Goal: Task Accomplishment & Management: Manage account settings

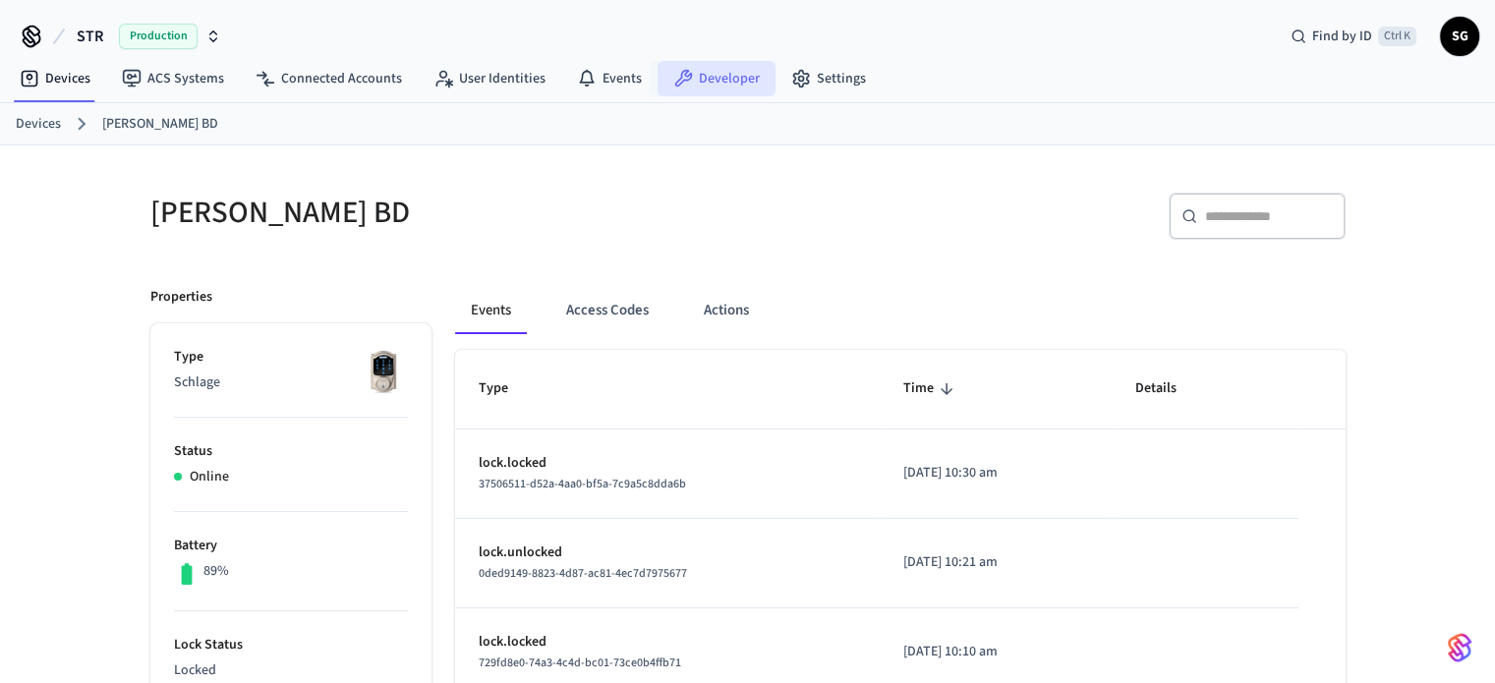
click at [711, 79] on link "Developer" at bounding box center [716, 78] width 118 height 35
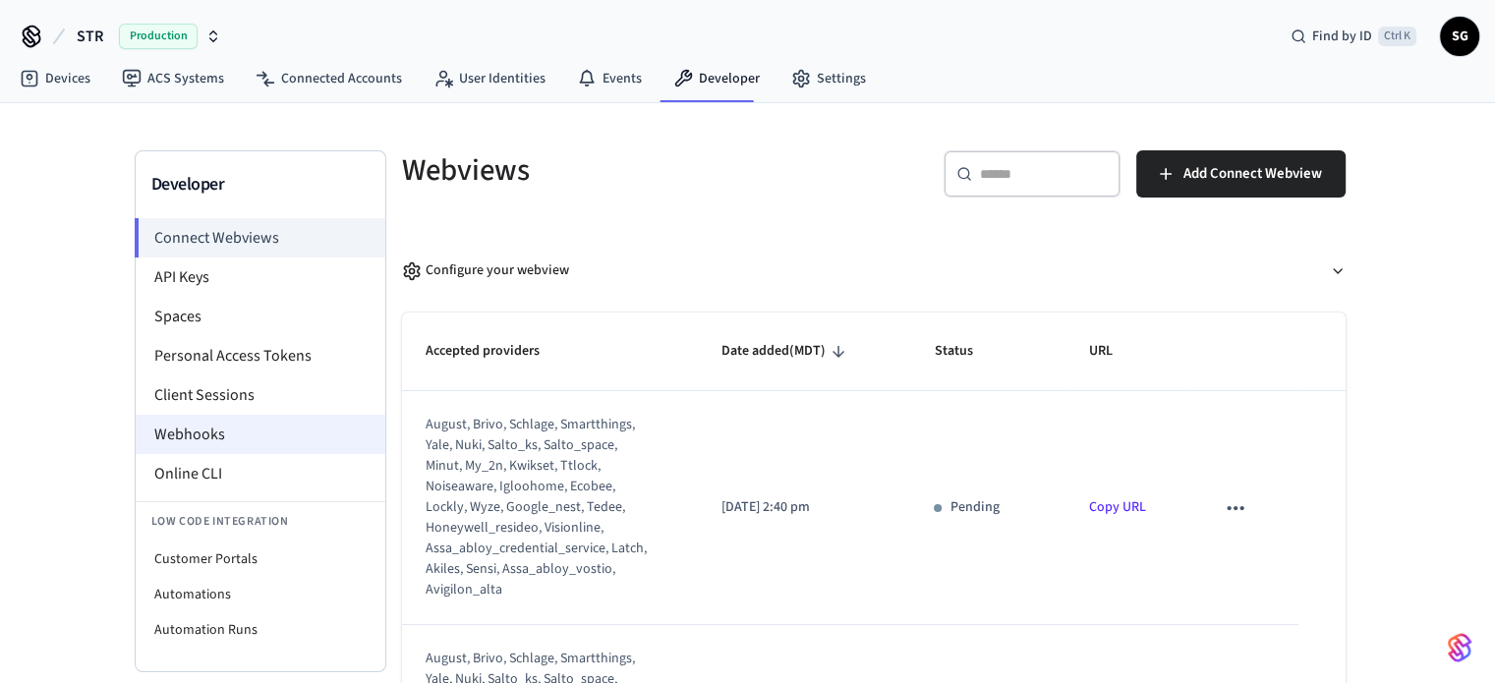
click at [221, 436] on li "Webhooks" at bounding box center [261, 434] width 250 height 39
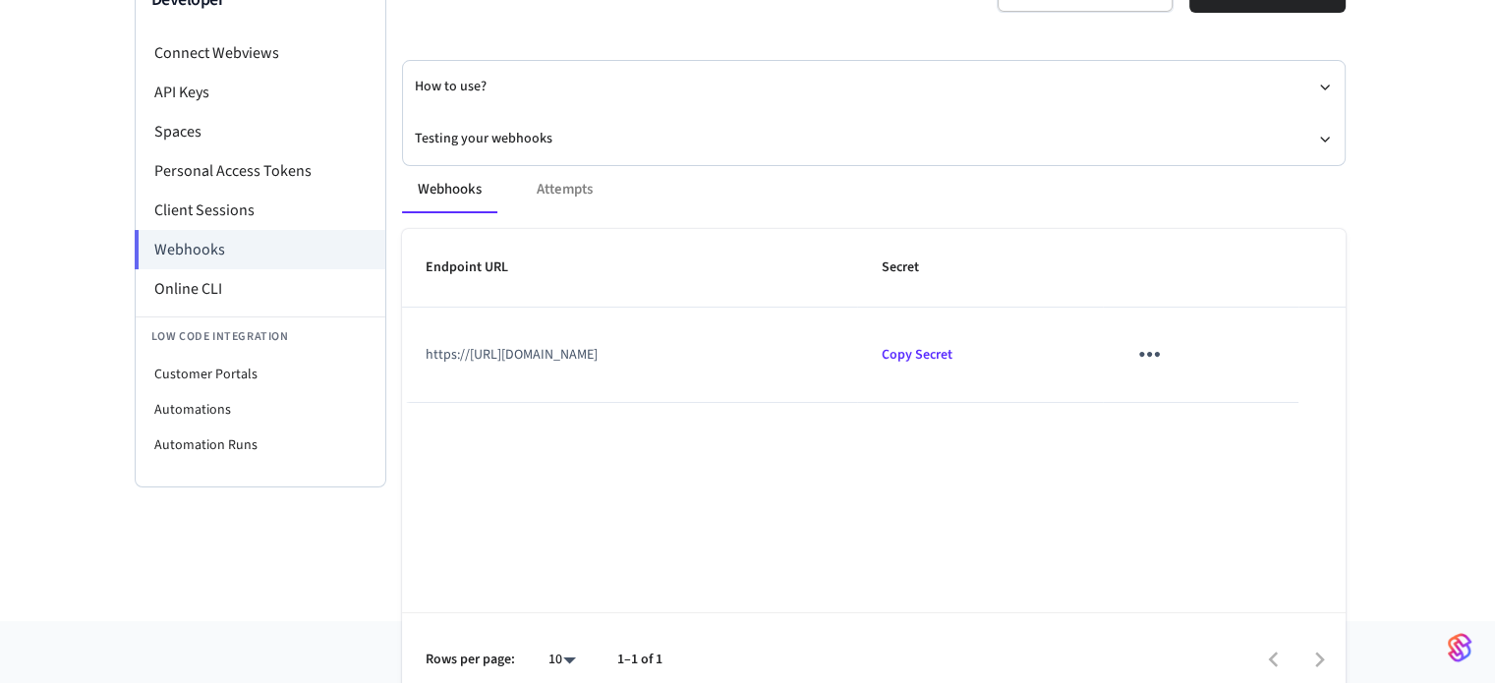
scroll to position [197, 0]
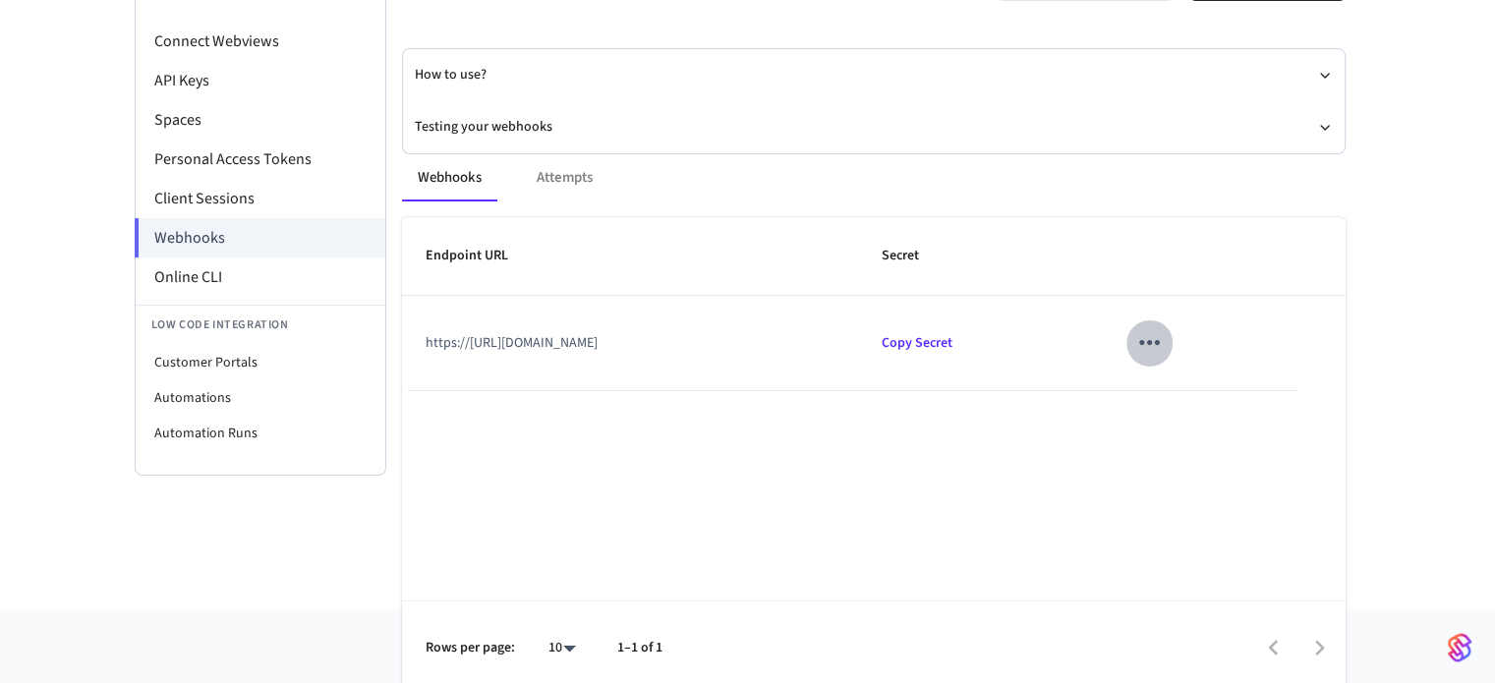
click at [1165, 343] on icon "sticky table" at bounding box center [1149, 342] width 30 height 30
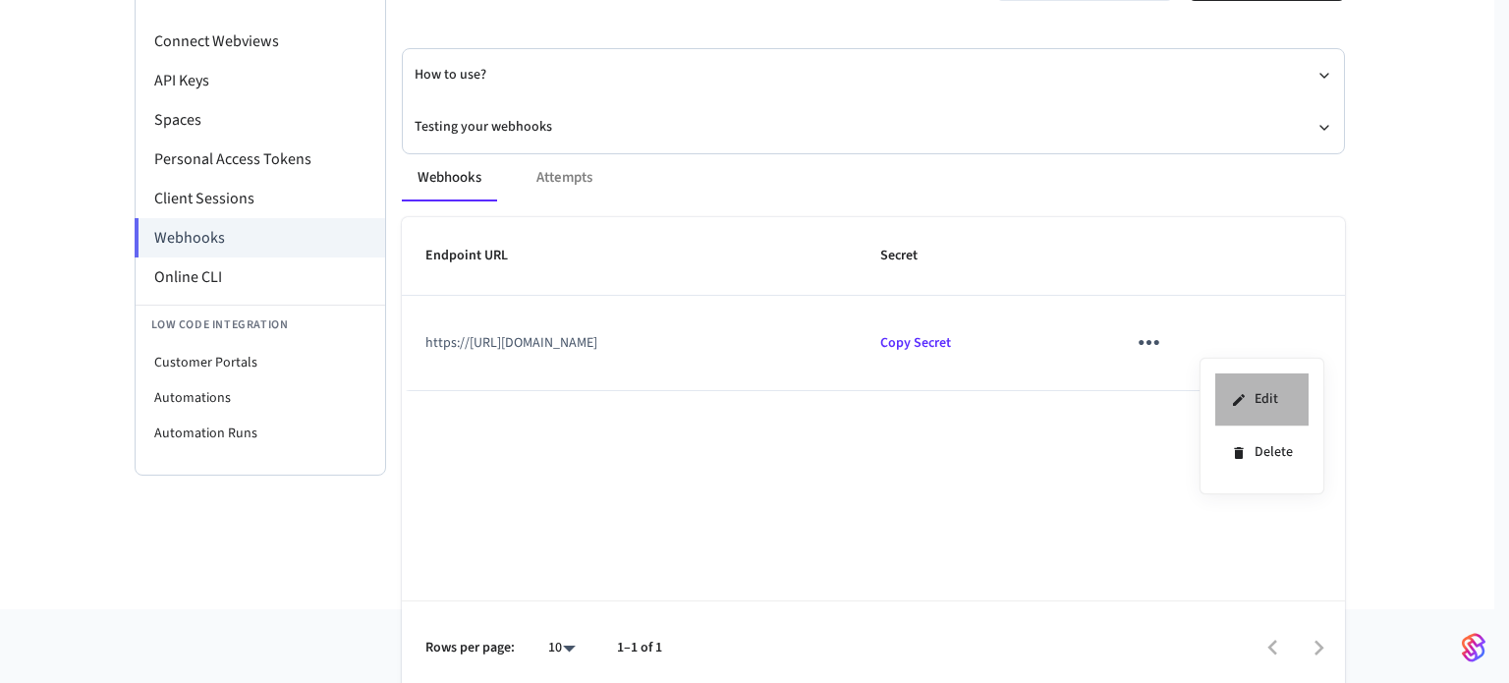
click at [1265, 400] on li "Edit" at bounding box center [1262, 399] width 93 height 53
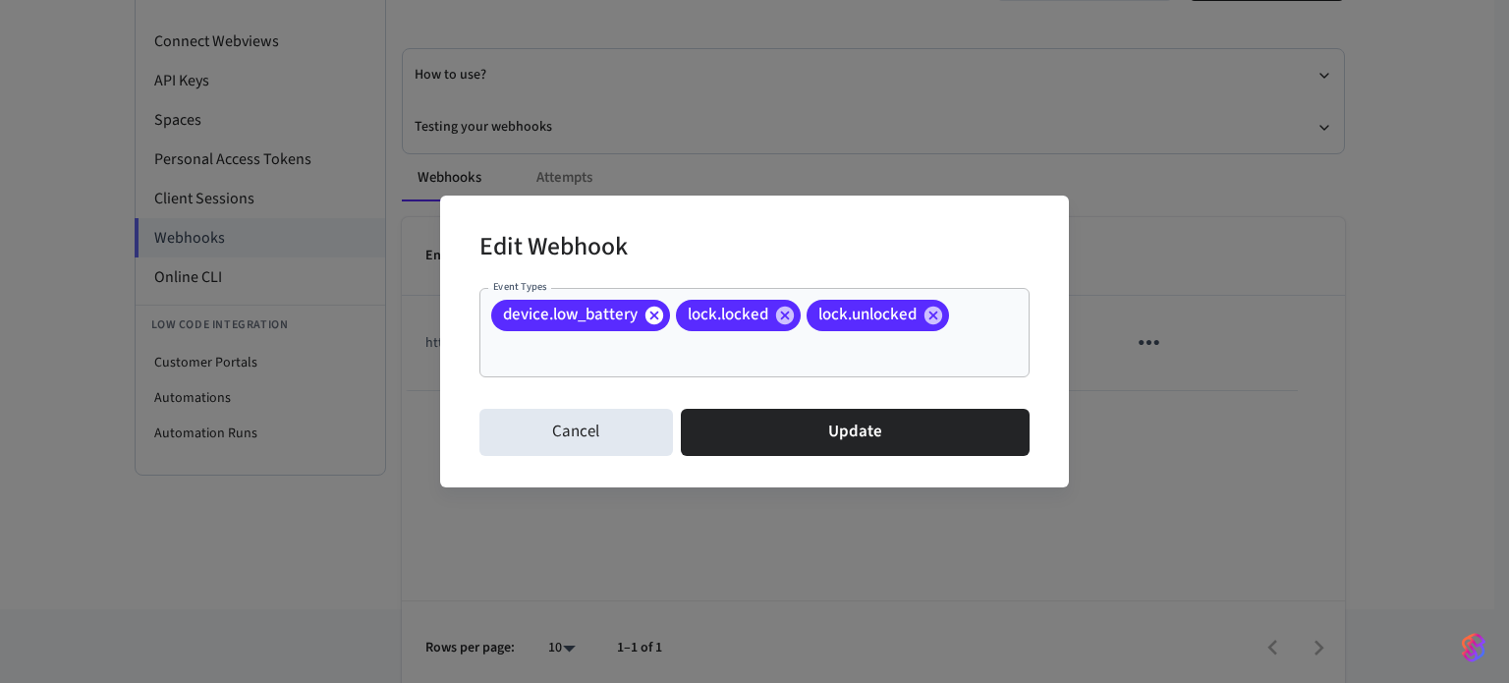
click at [649, 310] on icon at bounding box center [655, 315] width 18 height 18
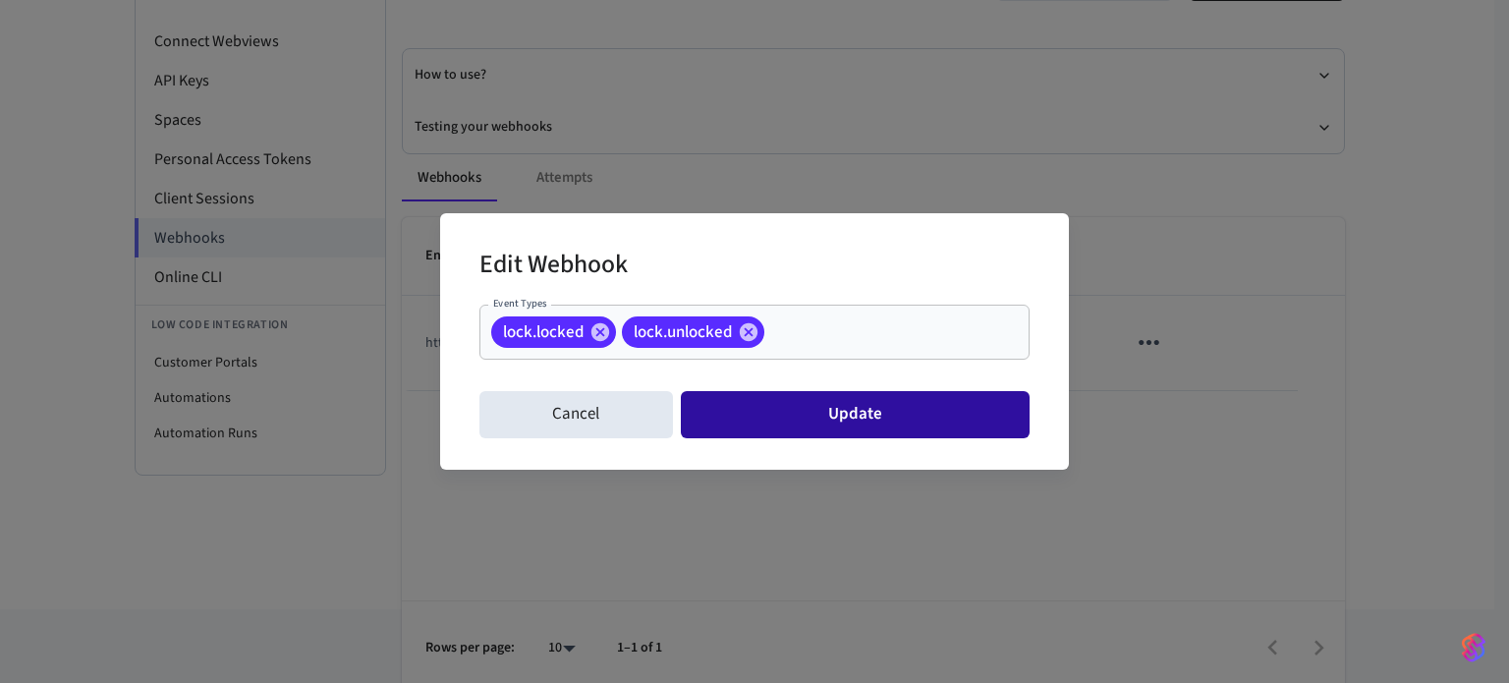
click at [836, 416] on button "Update" at bounding box center [855, 414] width 349 height 47
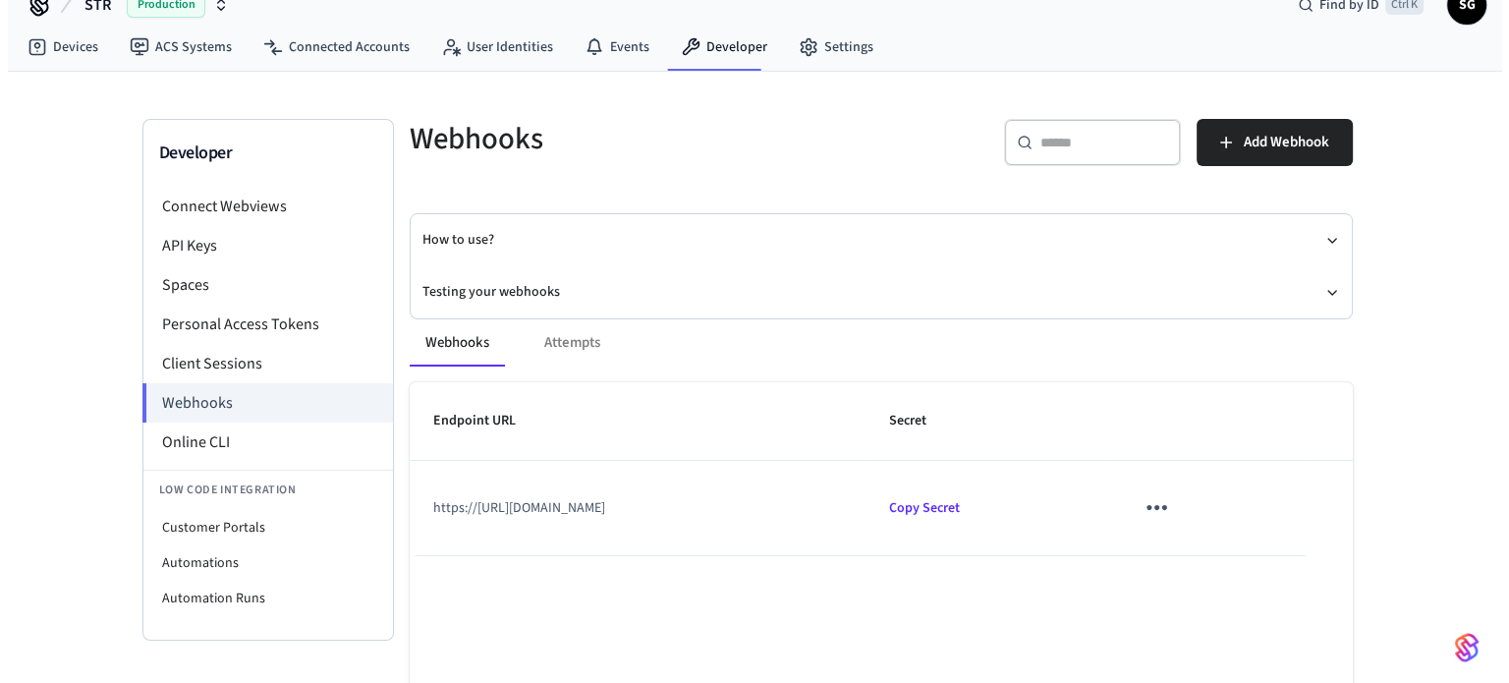
scroll to position [0, 0]
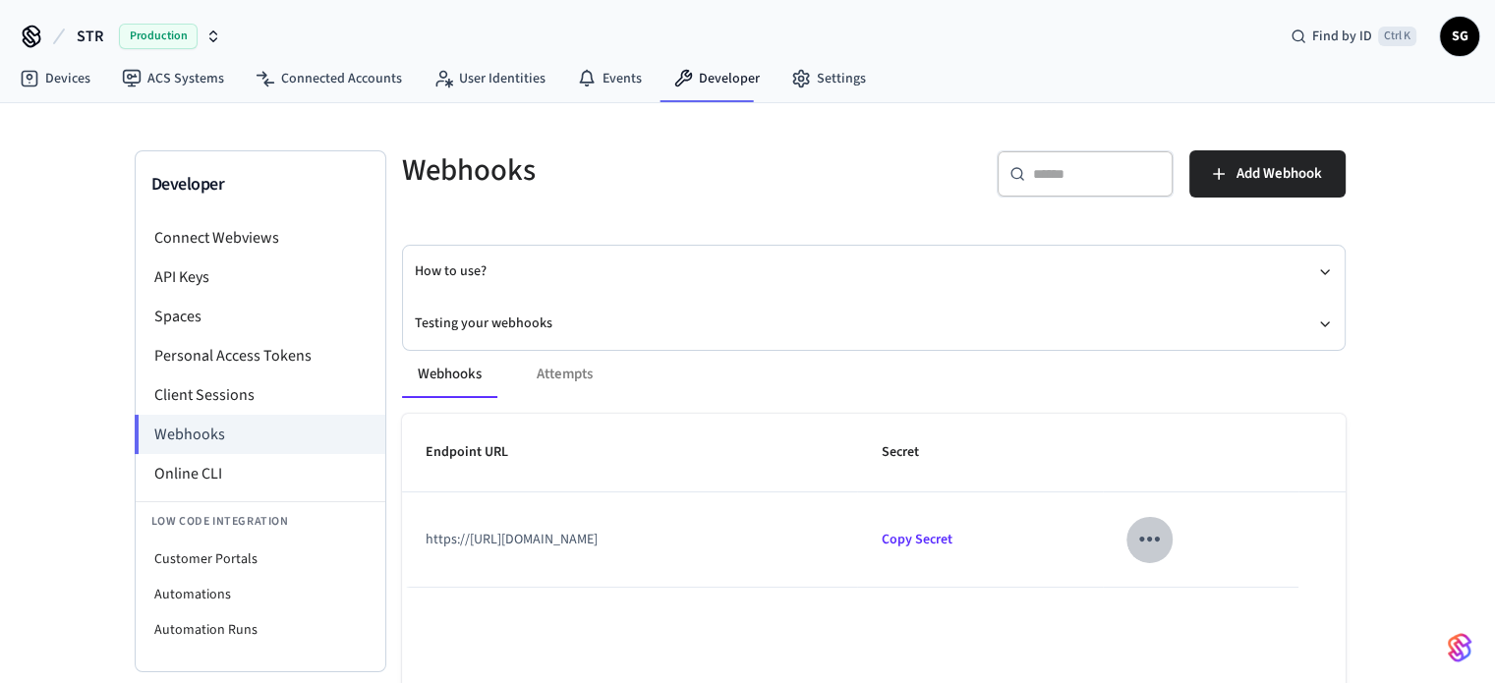
click at [1165, 535] on icon "sticky table" at bounding box center [1149, 539] width 30 height 30
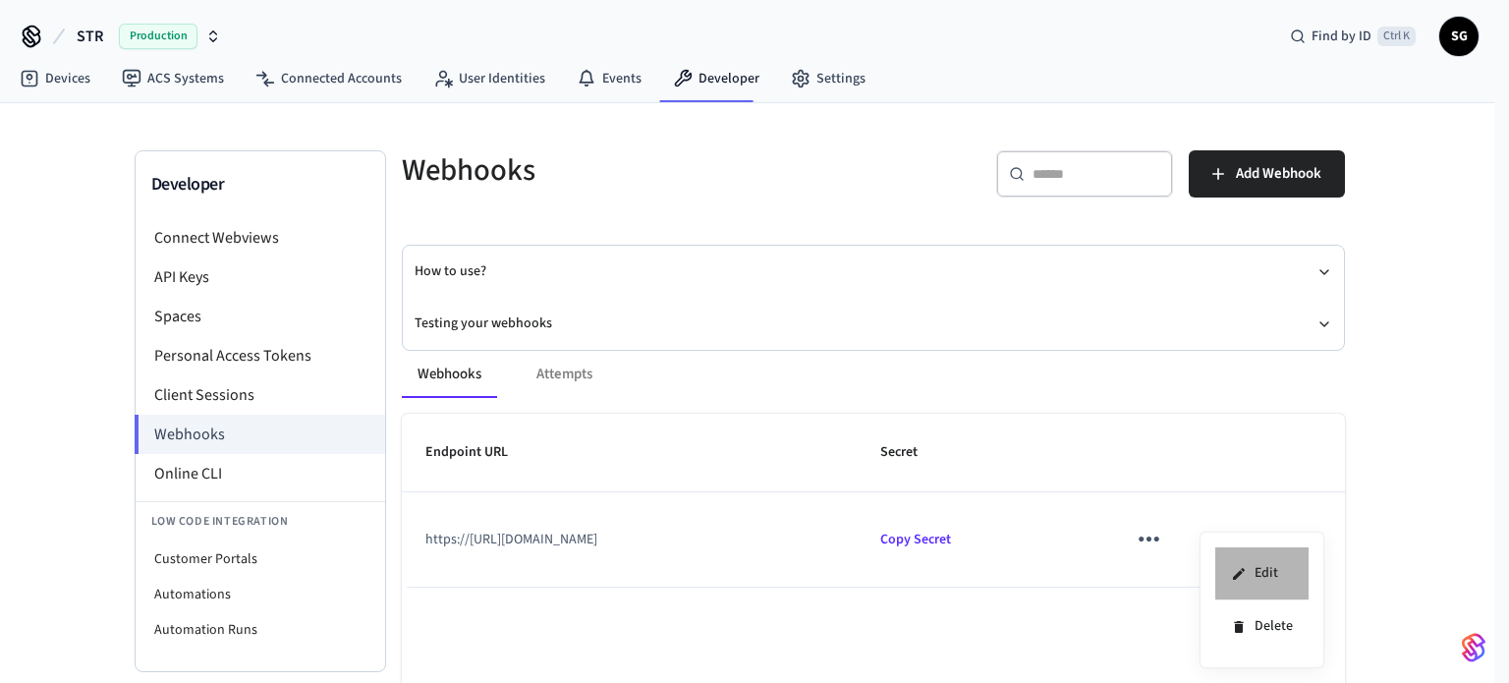
click at [1270, 571] on li "Edit" at bounding box center [1262, 573] width 93 height 53
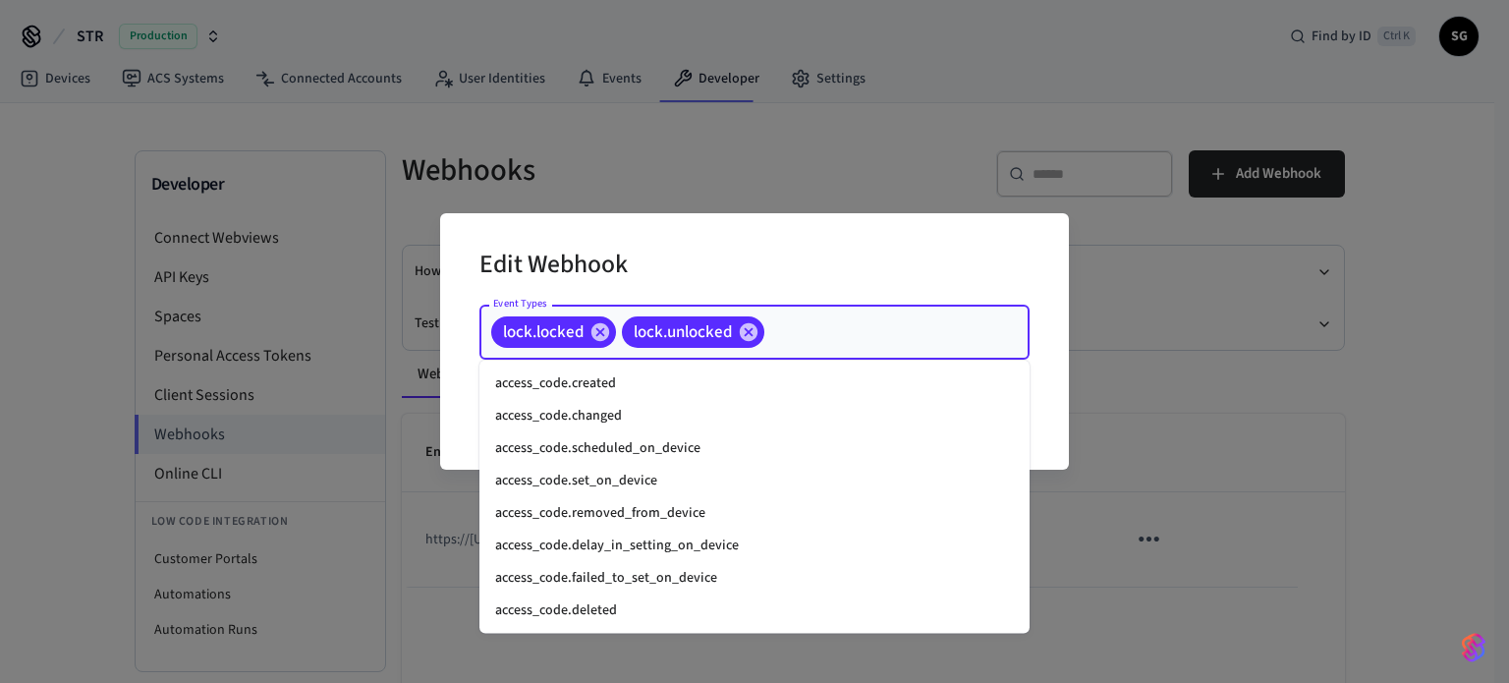
click at [881, 337] on input "Event Types" at bounding box center [866, 332] width 199 height 34
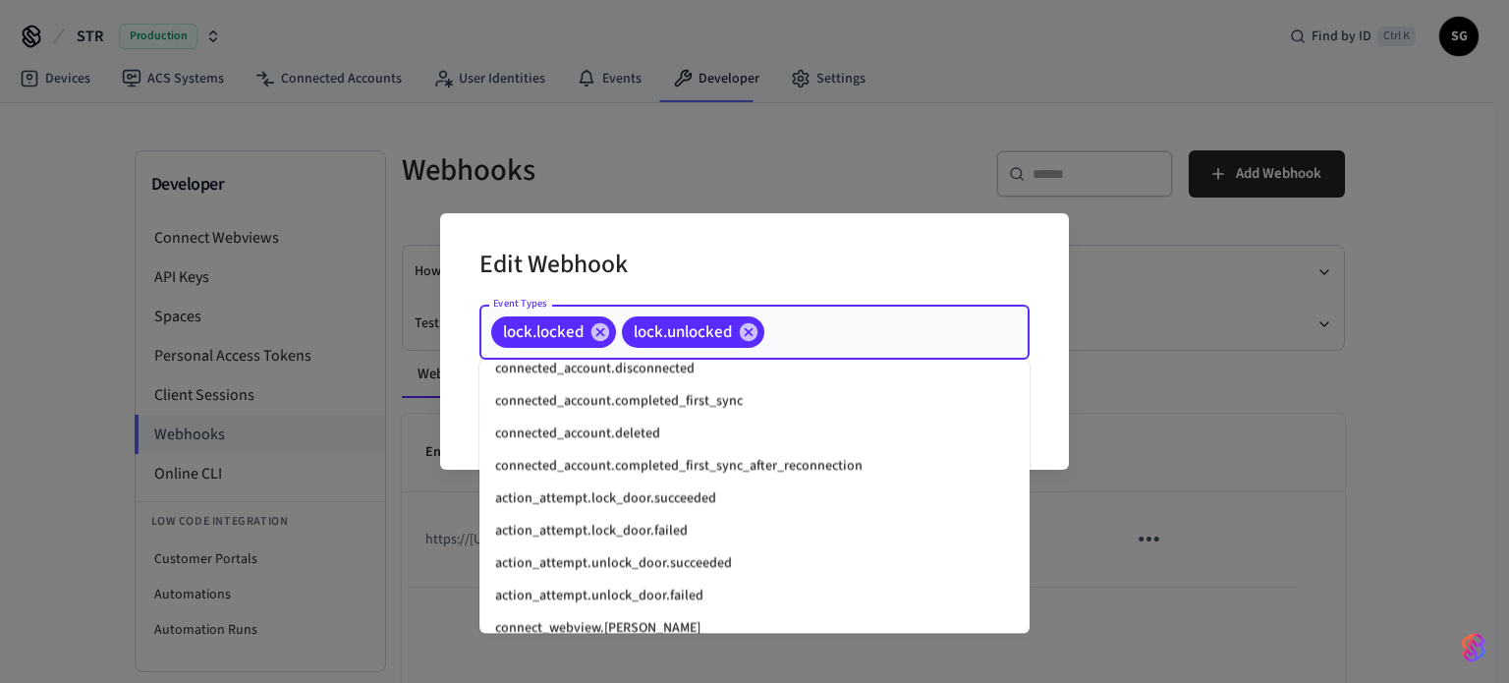
scroll to position [1572, 0]
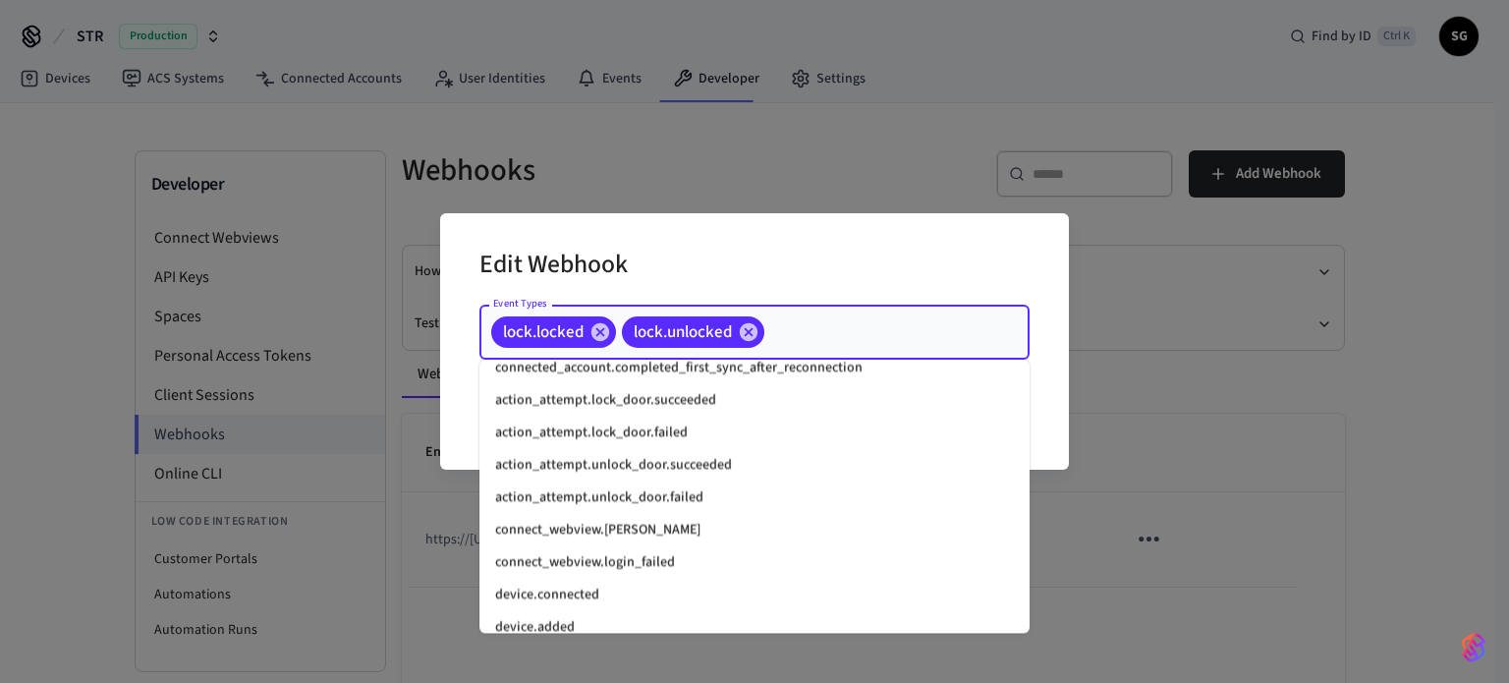
click at [721, 470] on li "action_attempt.unlock_door.succeeded" at bounding box center [755, 465] width 550 height 32
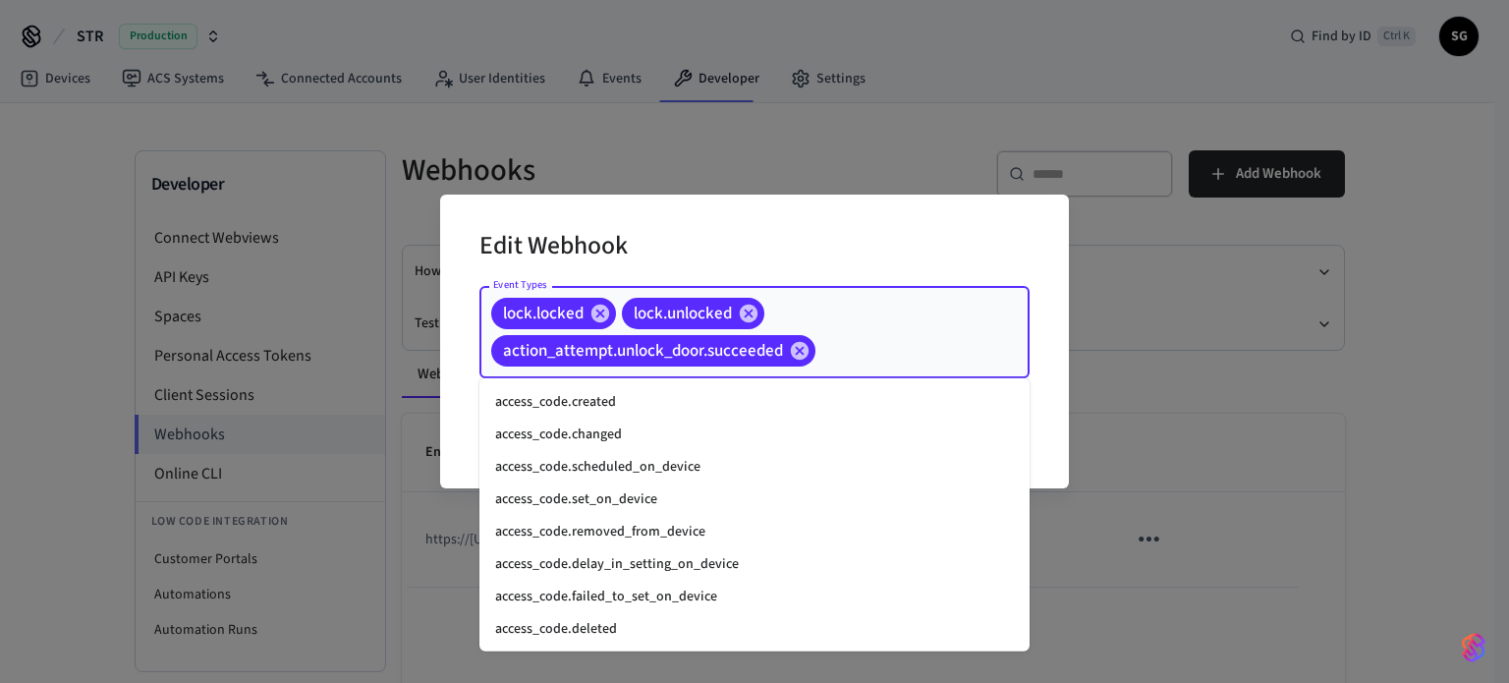
click at [861, 352] on input "Event Types" at bounding box center [892, 351] width 147 height 34
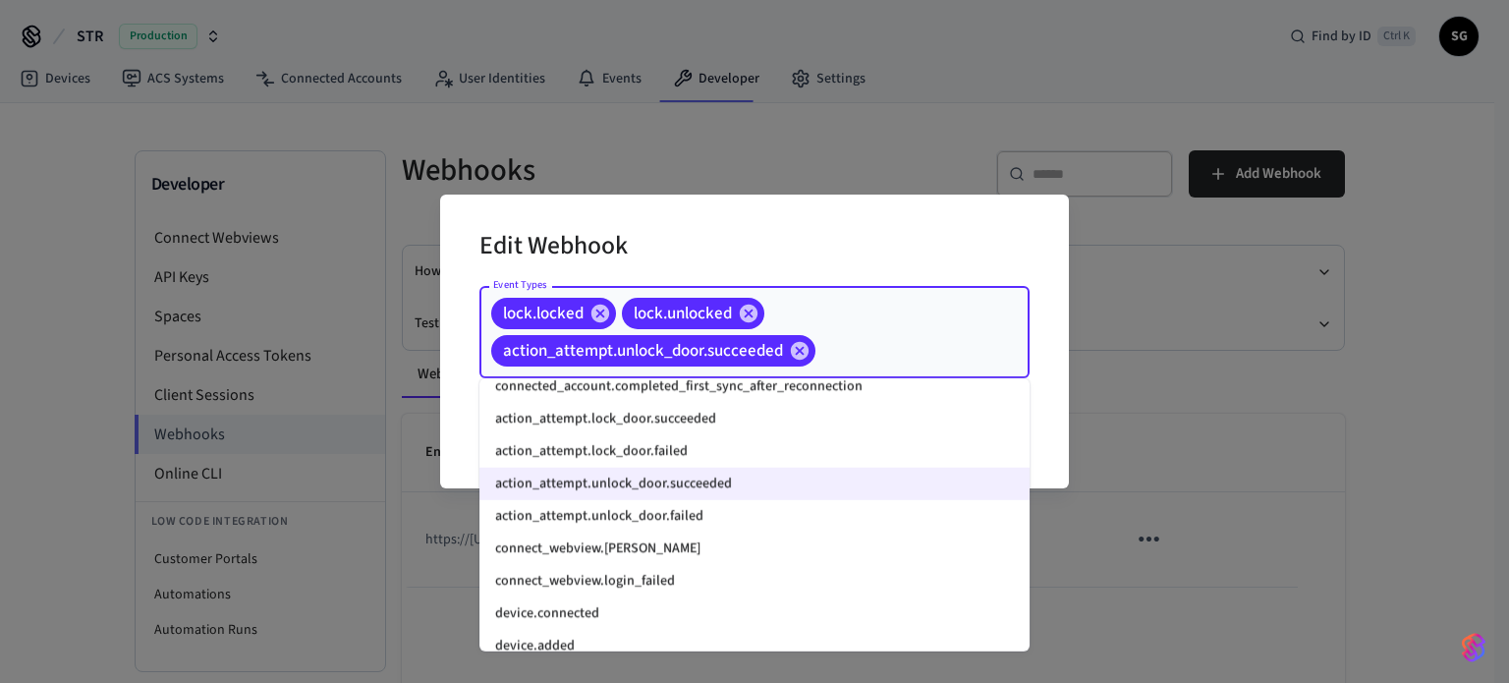
click at [680, 413] on li "action_attempt.lock_door.succeeded" at bounding box center [755, 419] width 550 height 32
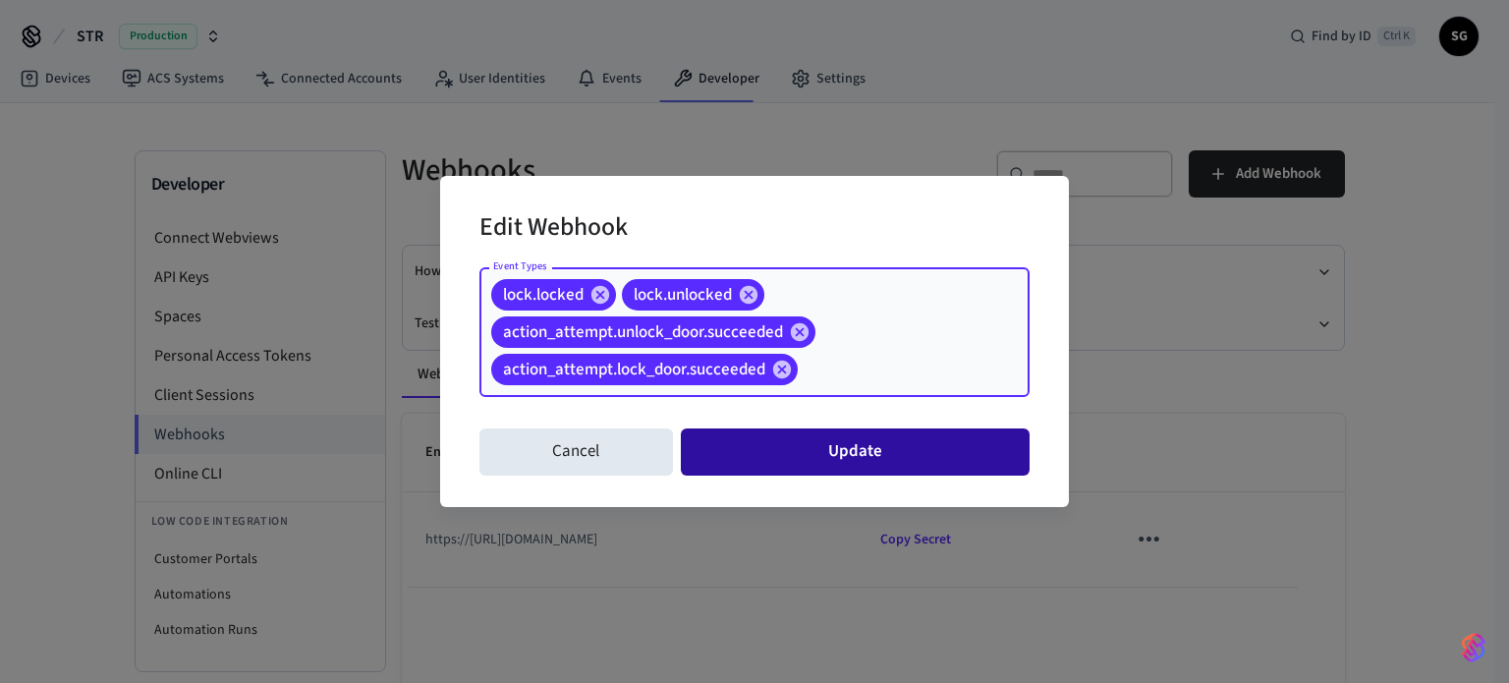
click at [799, 463] on button "Update" at bounding box center [855, 451] width 349 height 47
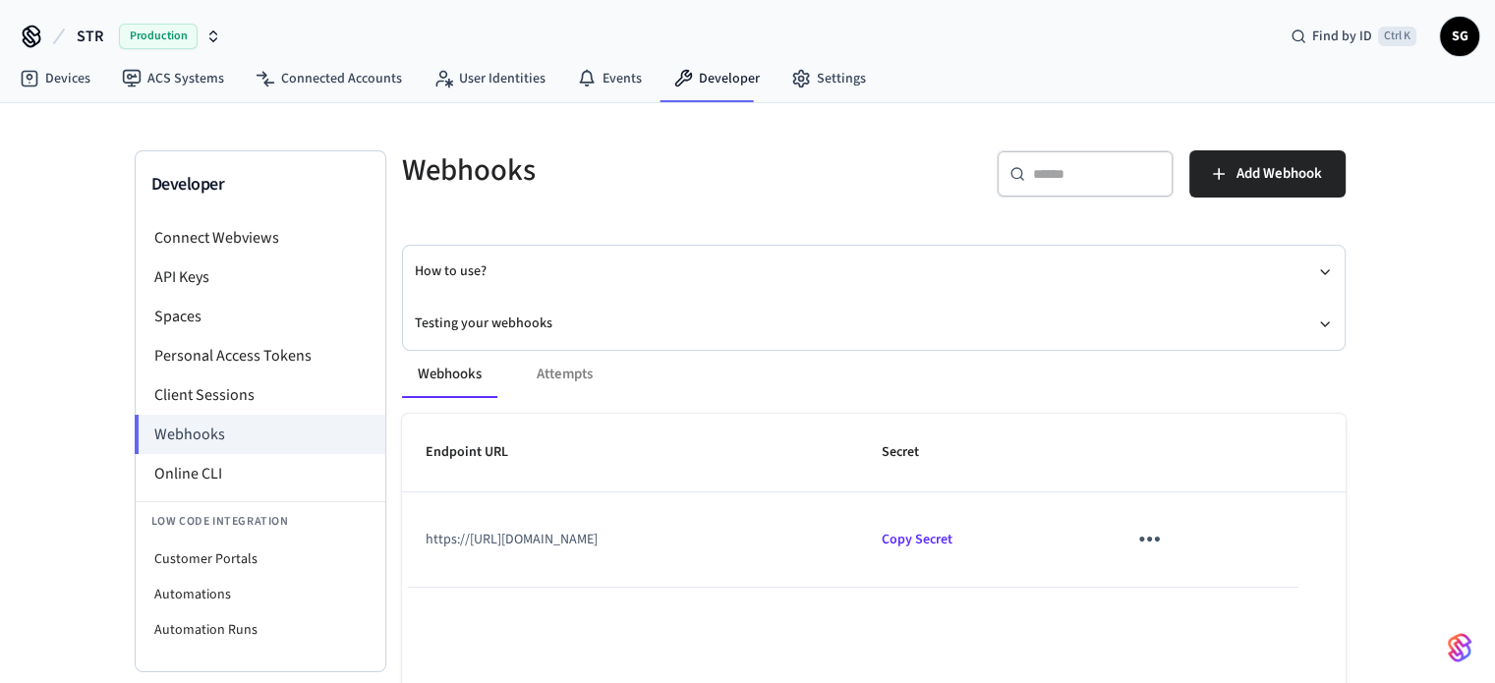
click at [544, 361] on div "Webhooks Attempts" at bounding box center [873, 374] width 943 height 47
click at [584, 375] on div "Webhooks Attempts" at bounding box center [873, 374] width 943 height 47
click at [534, 373] on div "Webhooks Attempts" at bounding box center [873, 374] width 943 height 47
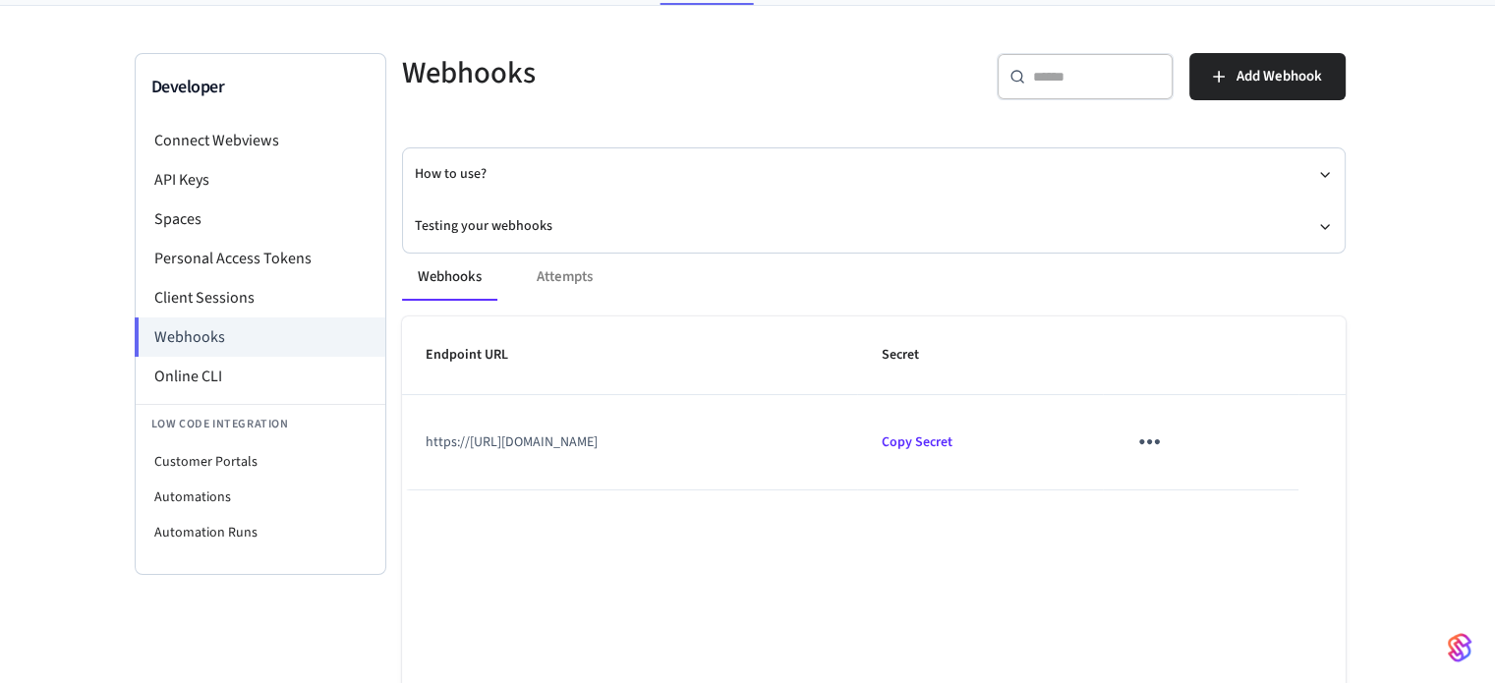
scroll to position [98, 0]
click at [1321, 168] on icon "button" at bounding box center [1325, 174] width 16 height 16
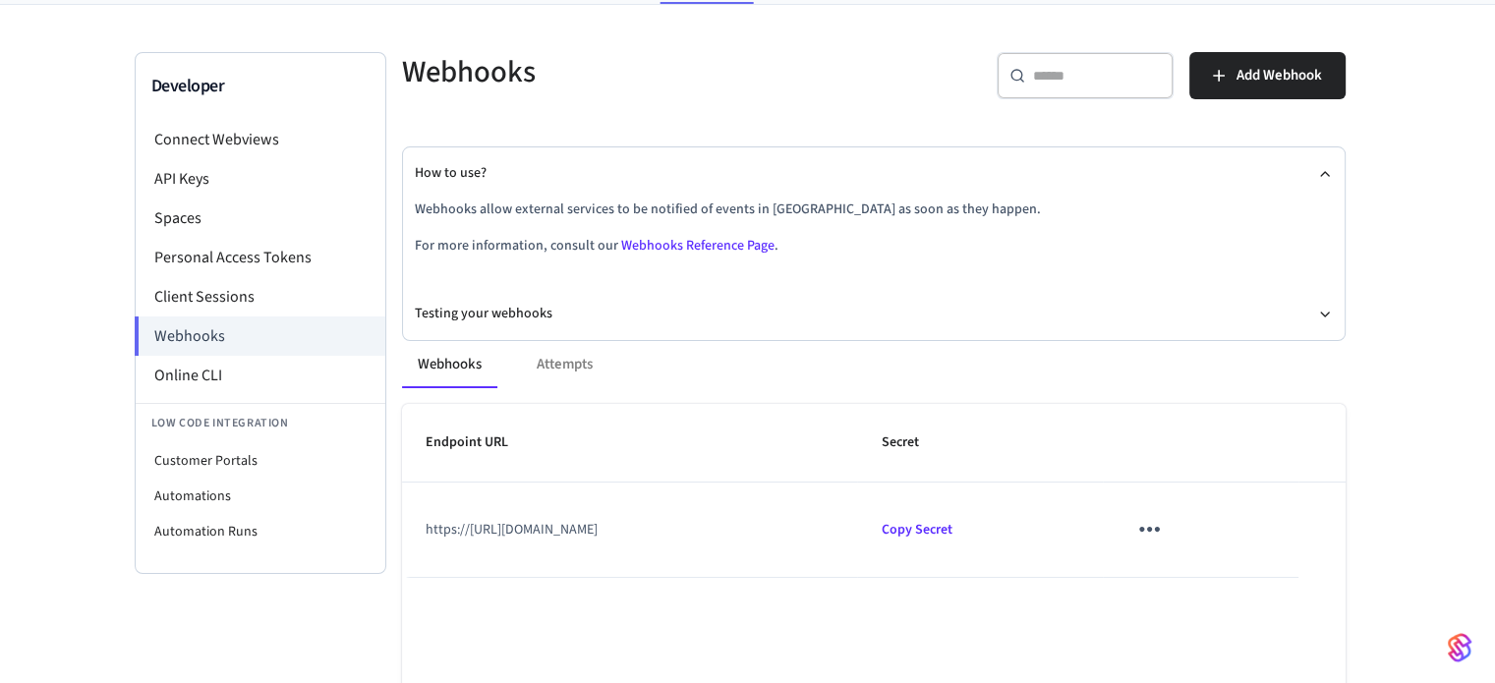
click at [711, 238] on link "Webhooks Reference Page" at bounding box center [697, 246] width 153 height 20
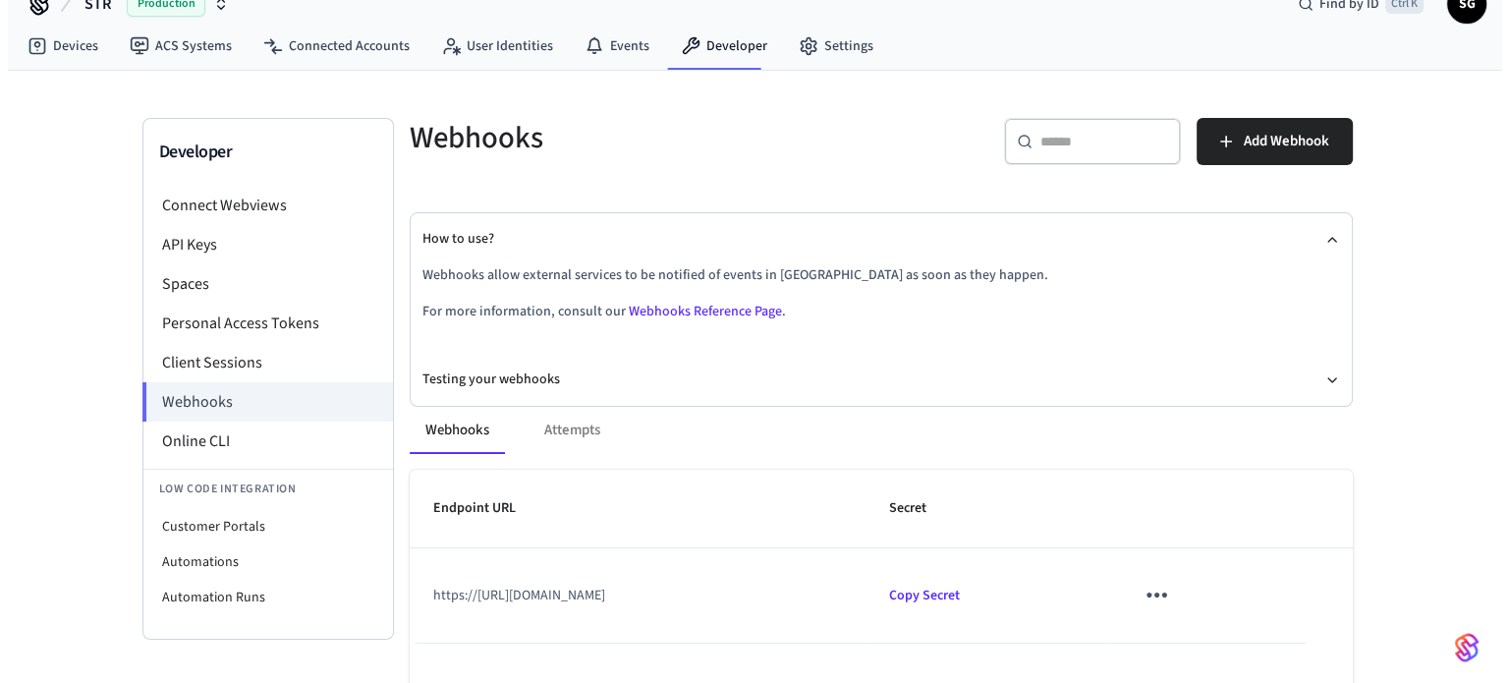
scroll to position [0, 0]
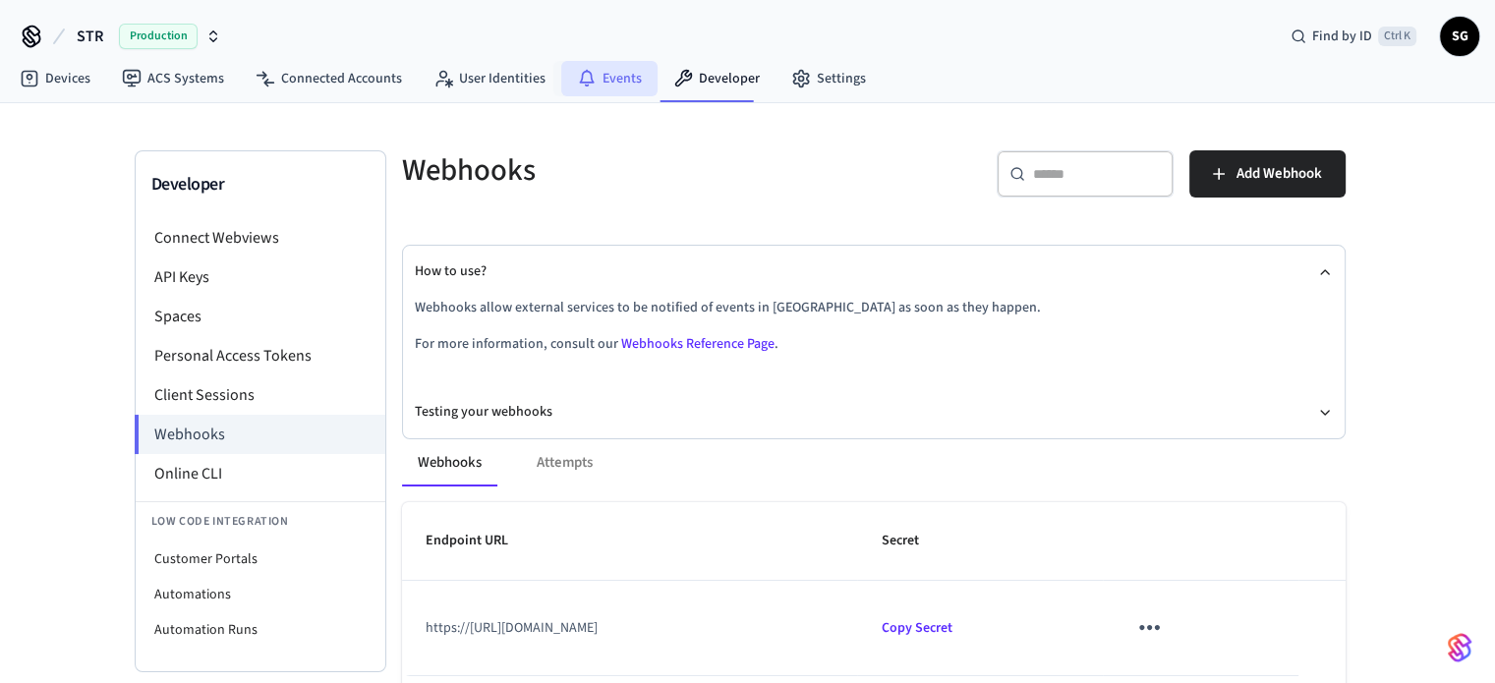
click at [621, 83] on link "Events" at bounding box center [609, 78] width 96 height 35
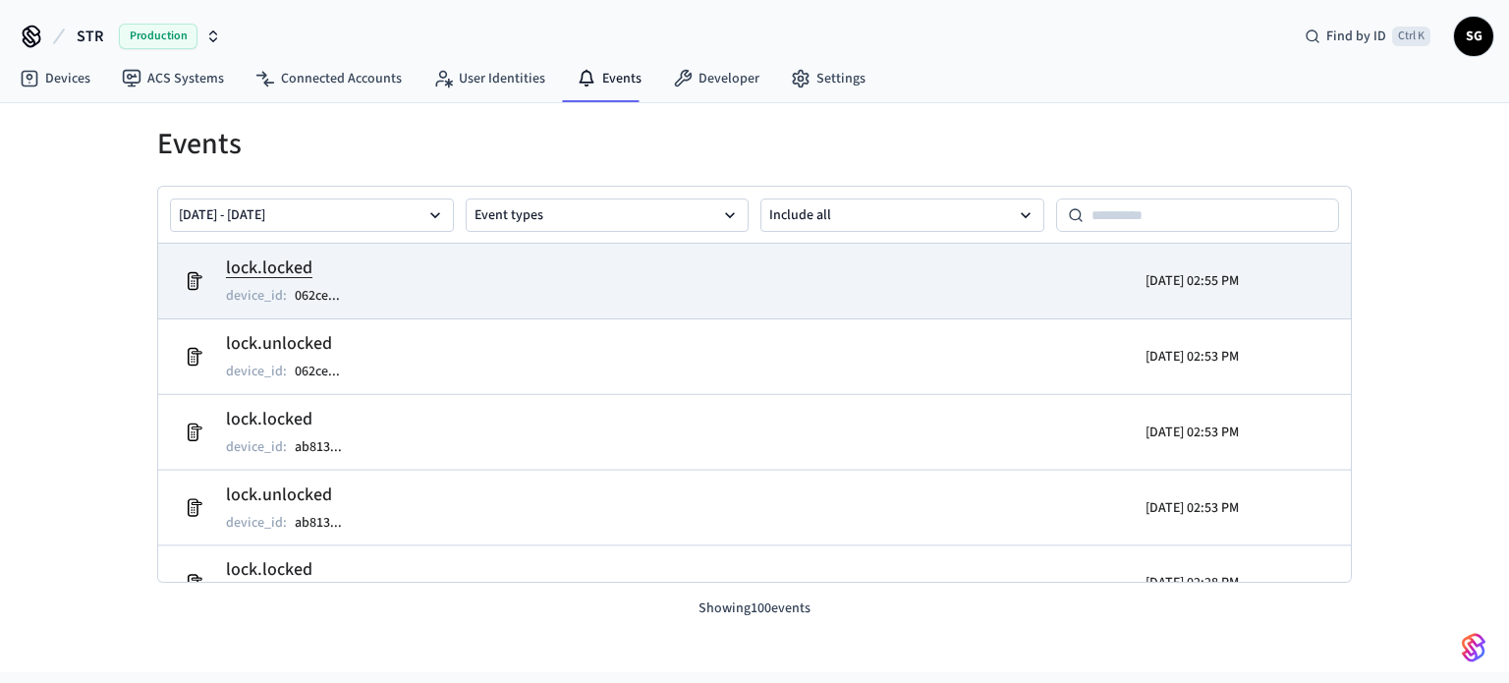
click at [963, 286] on div "[DATE] 02:55 PM" at bounding box center [1093, 281] width 291 height 55
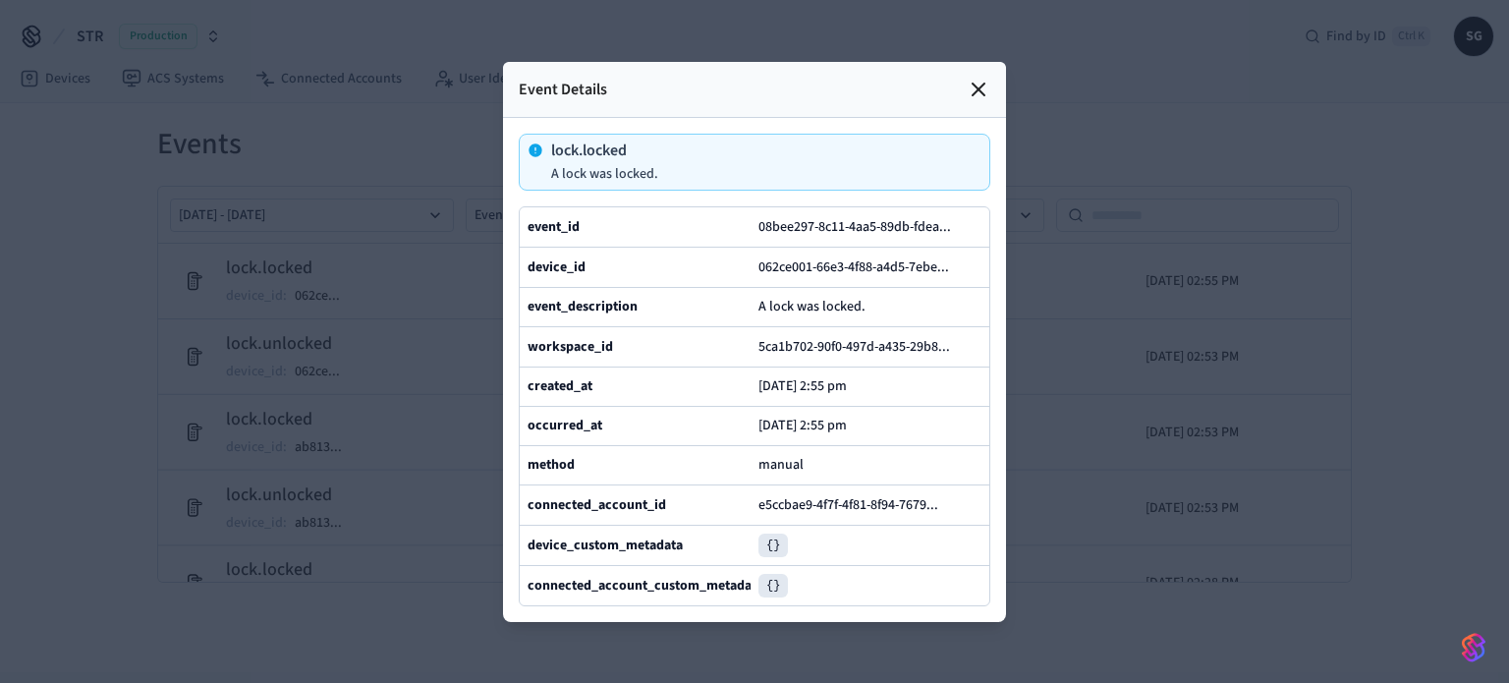
click at [976, 78] on icon at bounding box center [979, 90] width 24 height 24
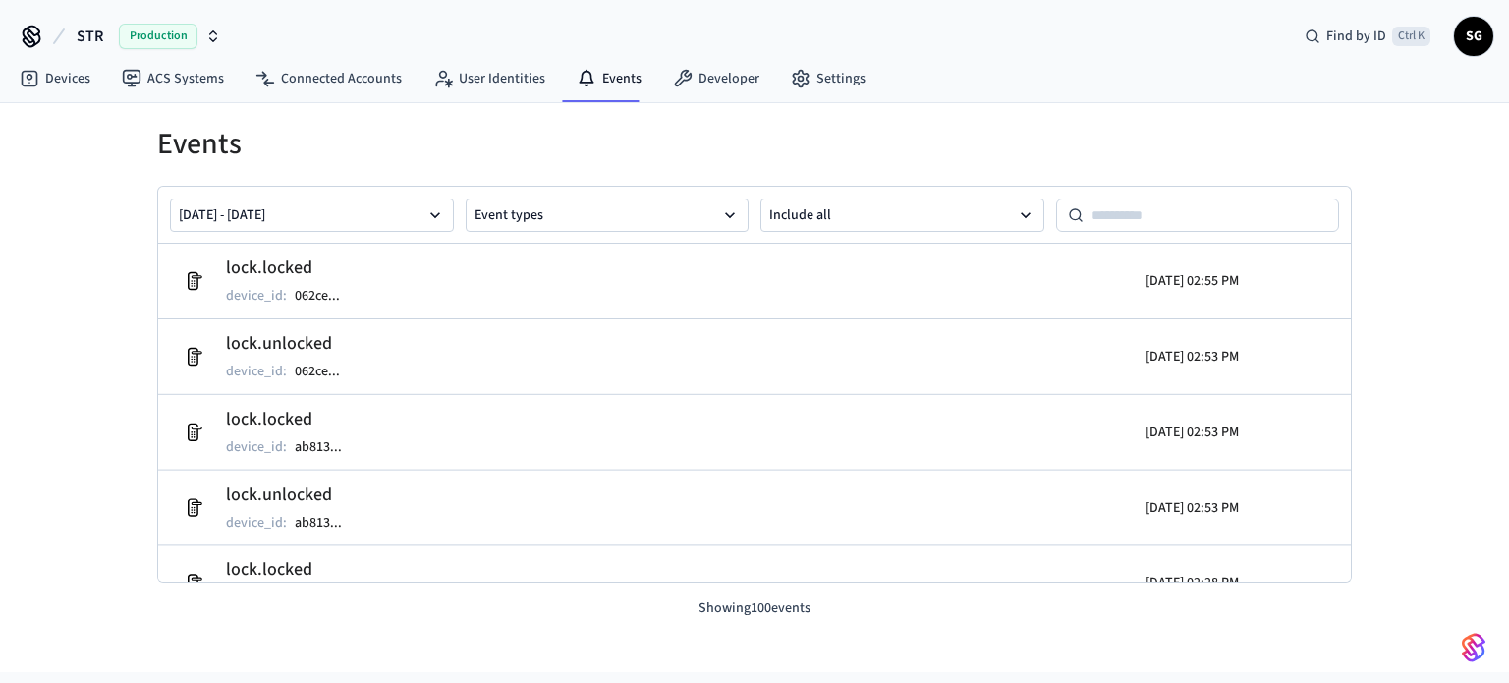
click at [160, 32] on span "Production" at bounding box center [158, 37] width 79 height 26
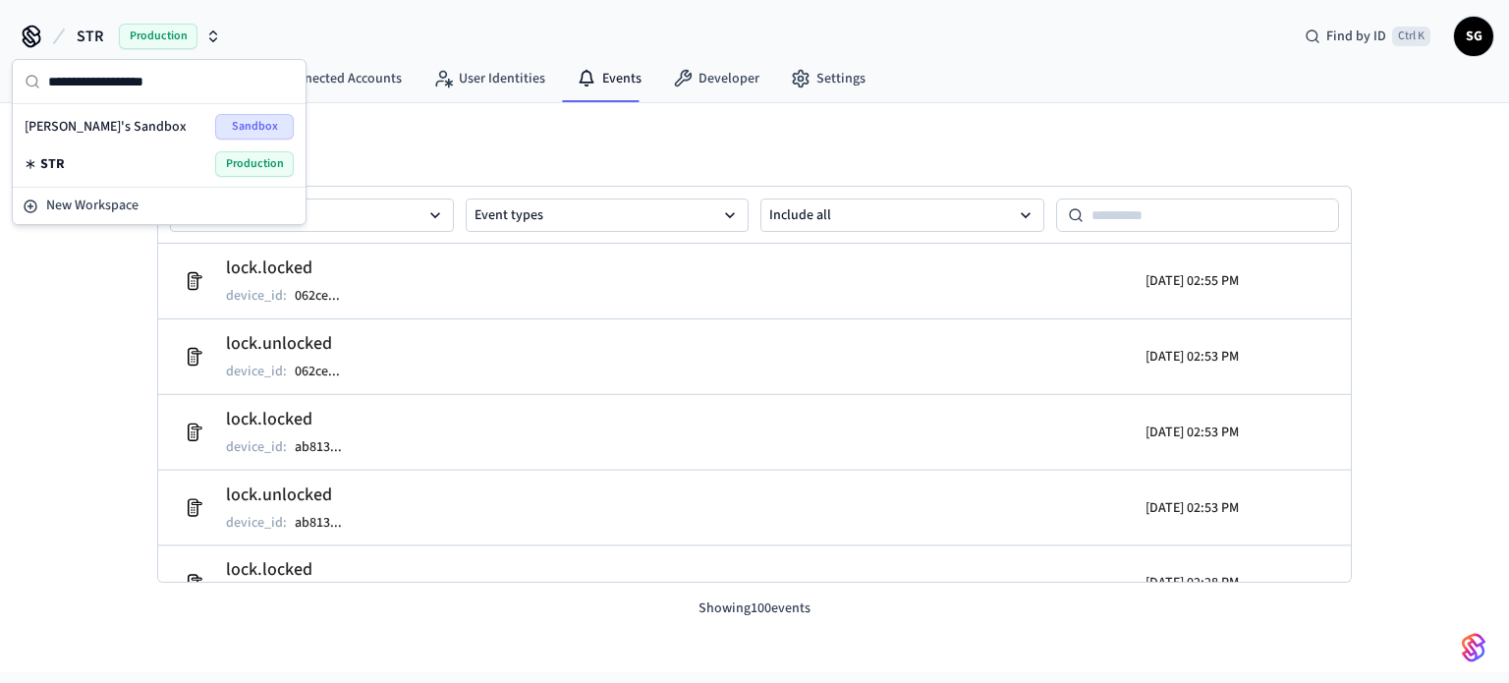
click at [99, 129] on span "[PERSON_NAME]'s Sandbox" at bounding box center [106, 127] width 162 height 20
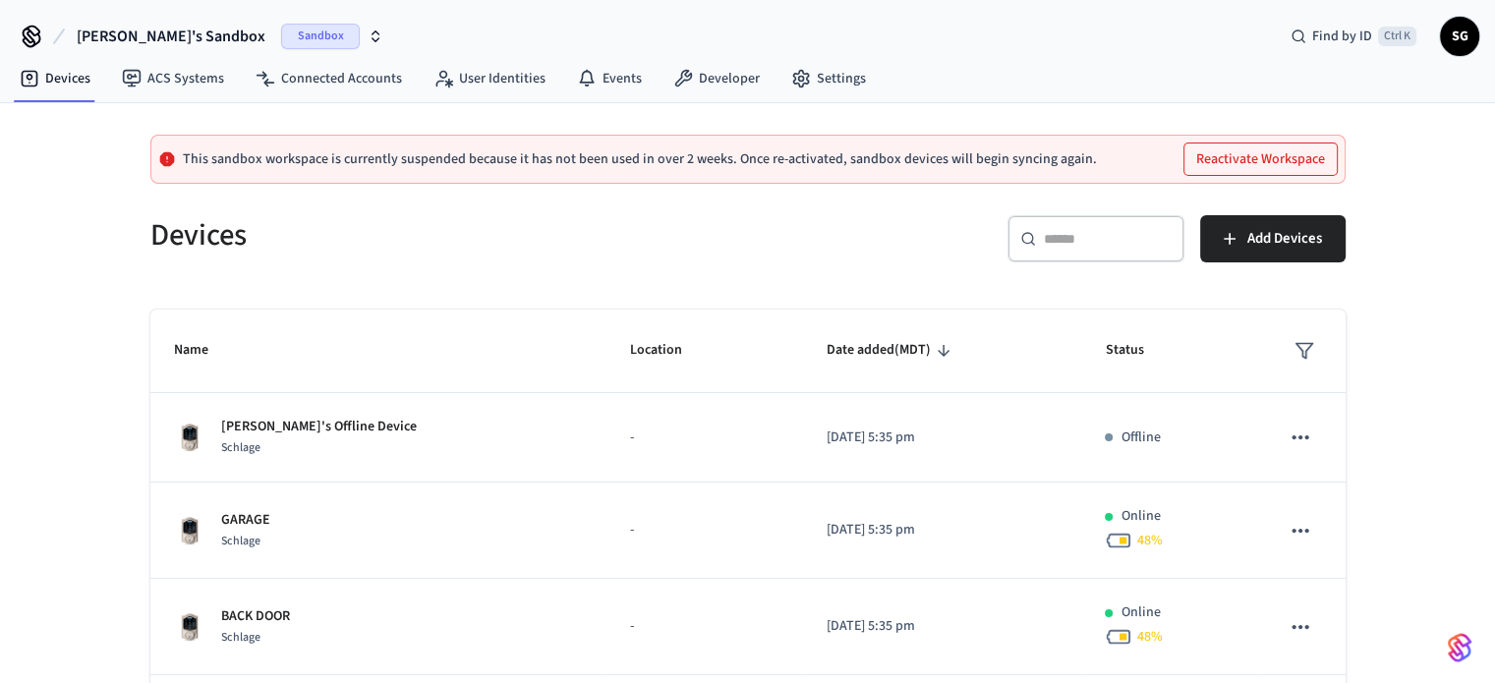
click at [1240, 170] on button "Reactivate Workspace" at bounding box center [1260, 158] width 152 height 31
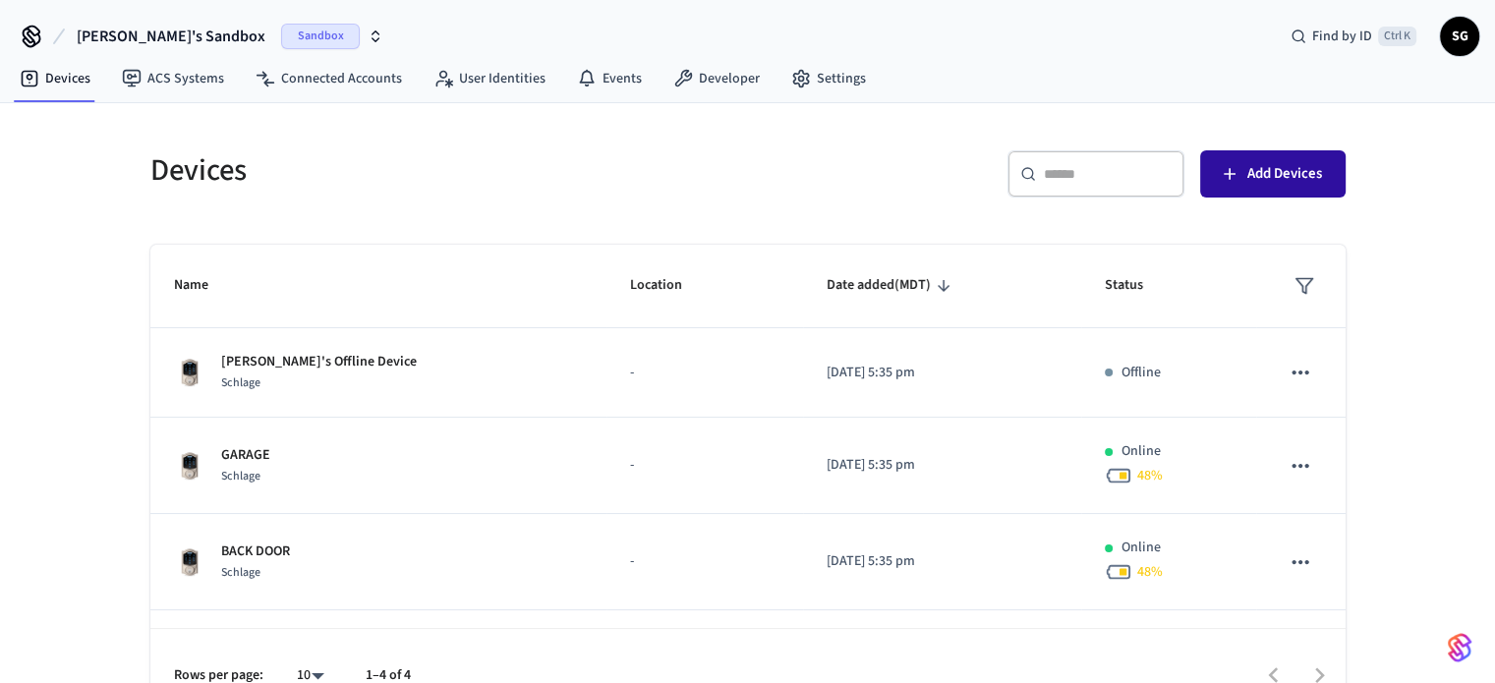
click at [1287, 179] on span "Add Devices" at bounding box center [1284, 174] width 75 height 26
